Goal: Browse casually

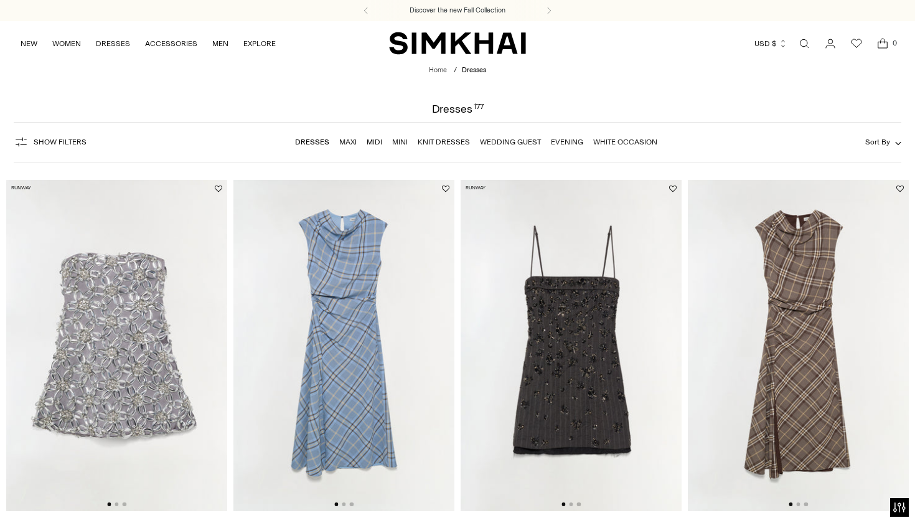
click at [354, 301] on img at bounding box center [343, 346] width 221 height 332
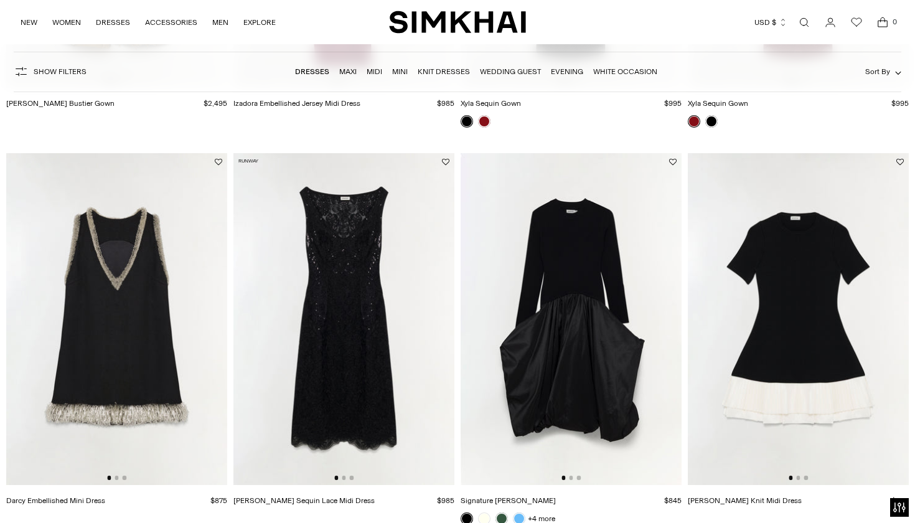
scroll to position [1309, 0]
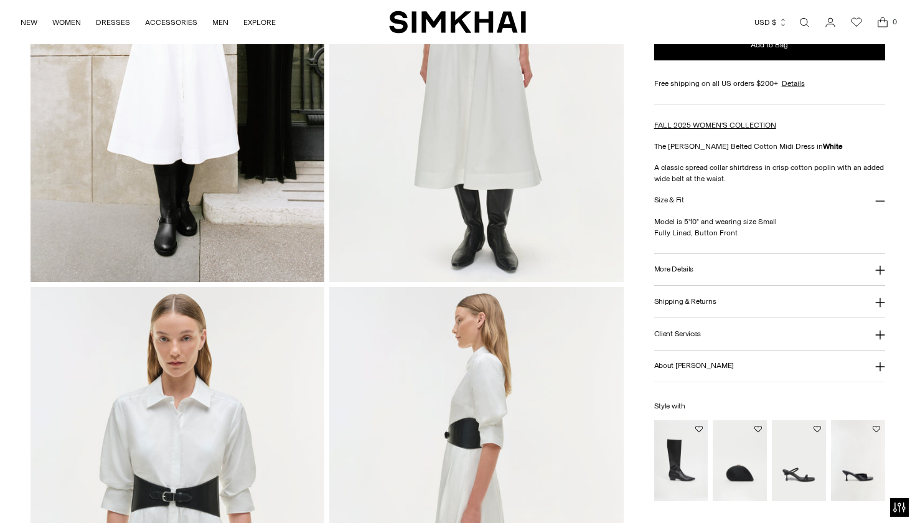
scroll to position [485, 0]
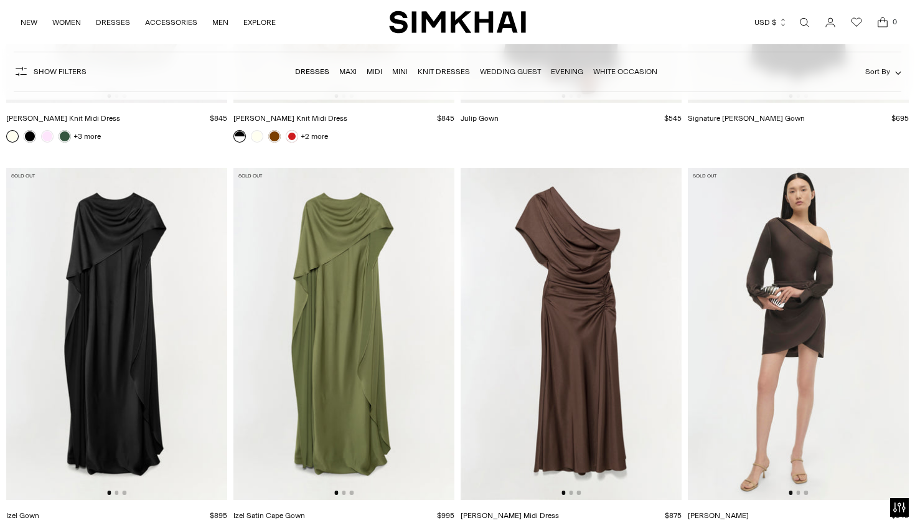
scroll to position [13892, 0]
